Goal: Navigation & Orientation: Understand site structure

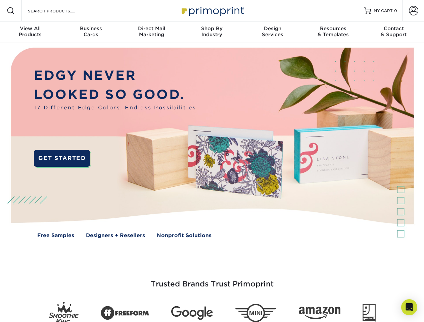
click at [212, 161] on img at bounding box center [211, 148] width 419 height 210
click at [11, 11] on span at bounding box center [11, 11] width 8 height 8
click at [413, 11] on span at bounding box center [413, 10] width 9 height 9
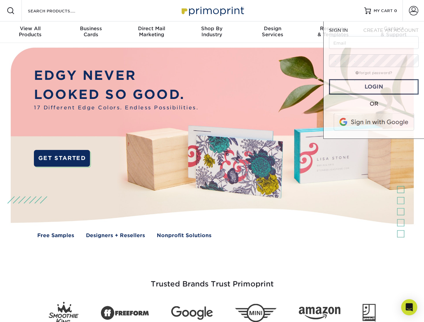
click at [30, 32] on div "View All Products" at bounding box center [30, 31] width 60 height 12
click at [91, 32] on div "Business Cards" at bounding box center [90, 31] width 60 height 12
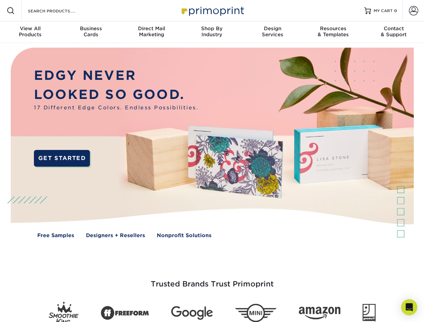
click at [151, 32] on div "Direct Mail Marketing" at bounding box center [151, 31] width 60 height 12
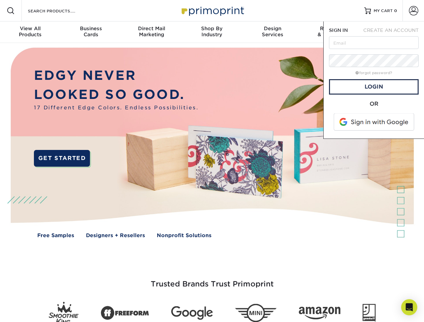
click at [212, 32] on div "Shop By Industry" at bounding box center [211, 31] width 60 height 12
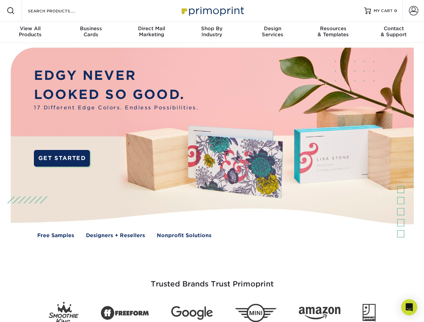
click at [272, 32] on div "Design Services" at bounding box center [272, 31] width 60 height 12
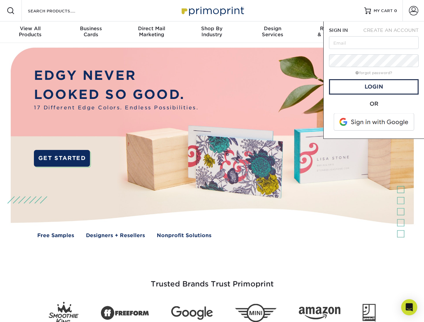
click at [333, 32] on span "SIGN IN" at bounding box center [338, 30] width 19 height 5
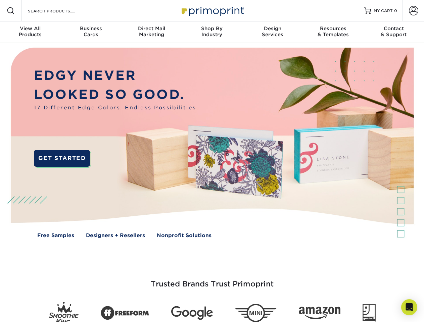
click at [393, 32] on div "Contact & Support" at bounding box center [393, 31] width 60 height 12
